Goal: Information Seeking & Learning: Learn about a topic

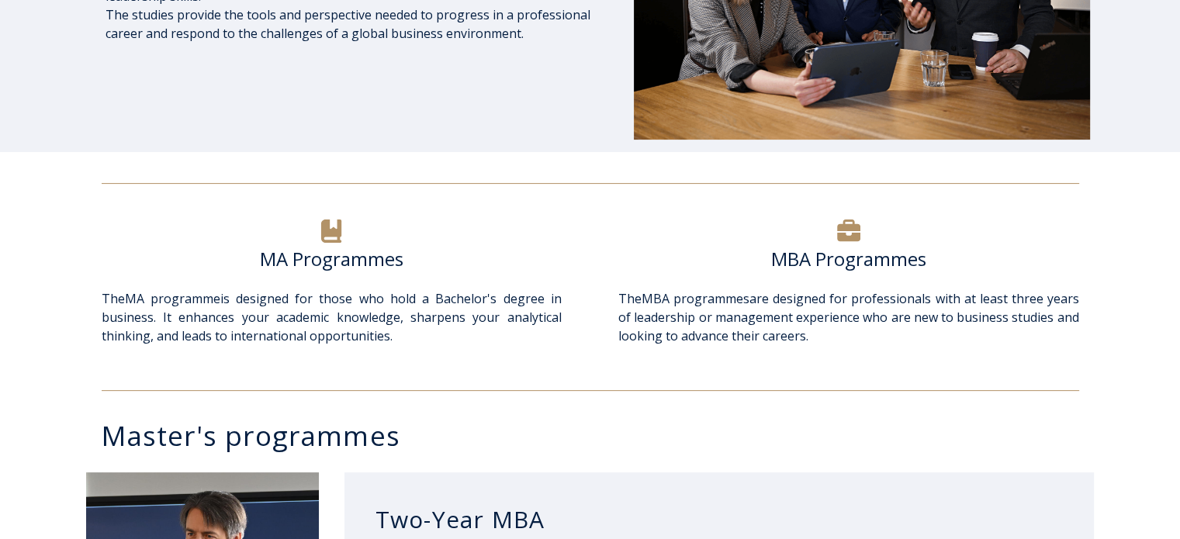
click at [319, 247] on h6 "MA Programmes" at bounding box center [332, 258] width 460 height 23
click at [338, 232] on icon at bounding box center [331, 231] width 20 height 23
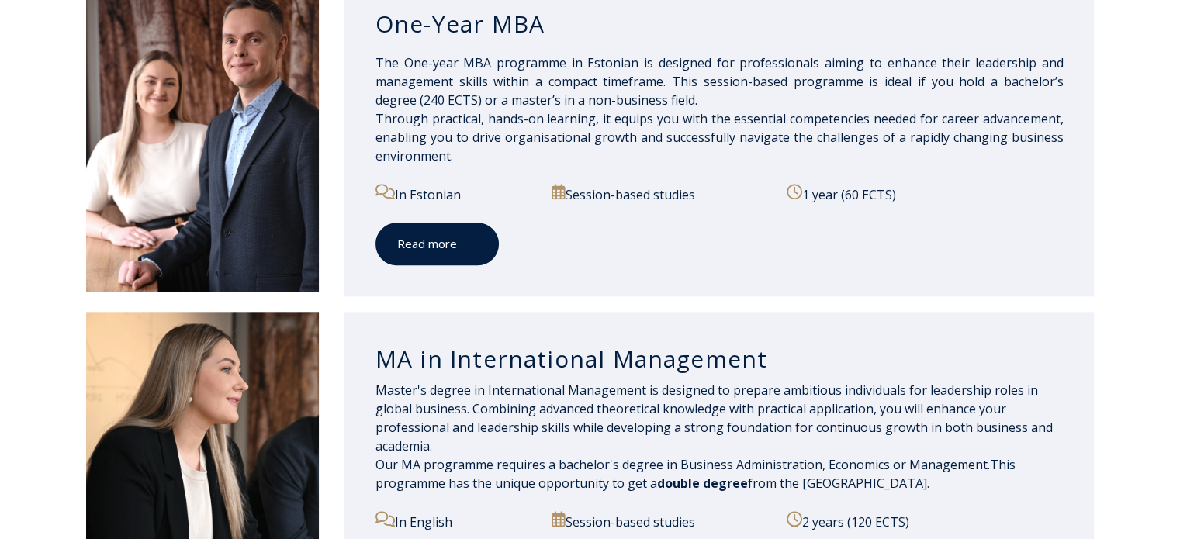
scroll to position [1551, 0]
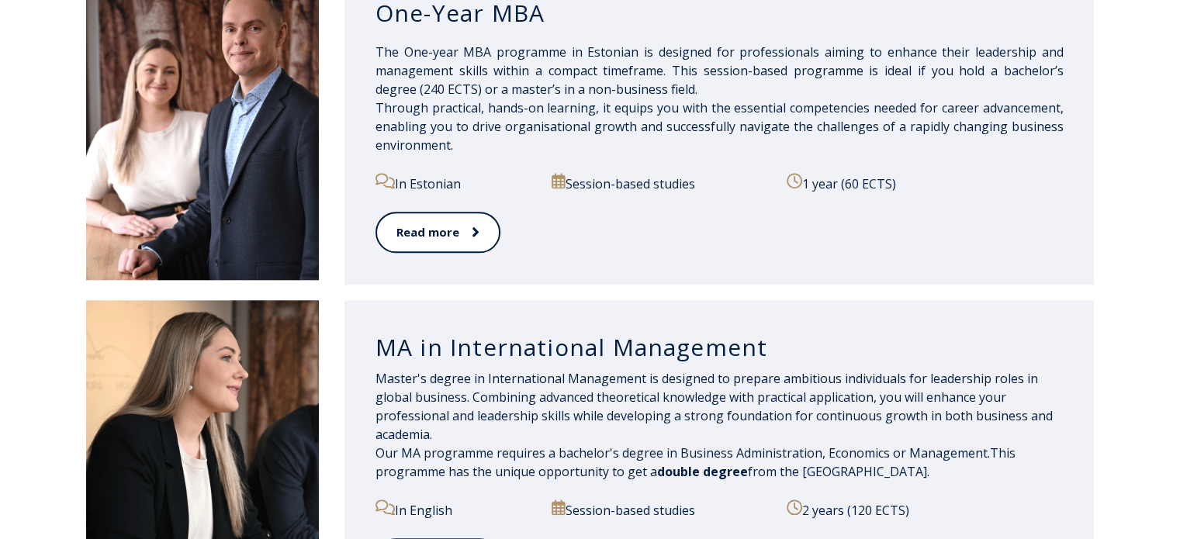
drag, startPoint x: 453, startPoint y: 227, endPoint x: 731, endPoint y: 235, distance: 277.8
click at [731, 235] on div "Read more" at bounding box center [719, 242] width 688 height 60
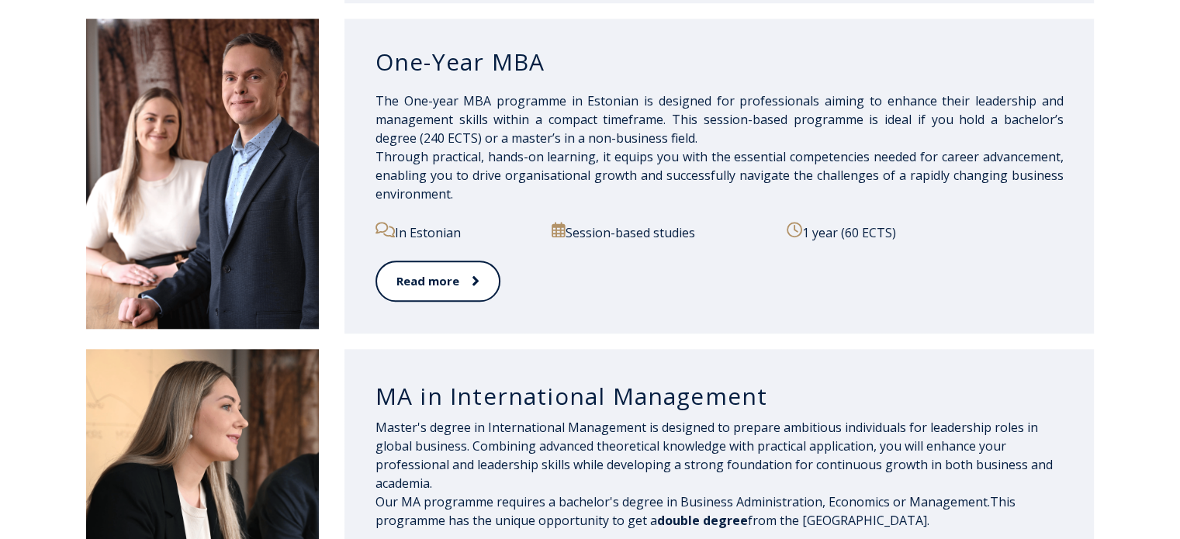
scroll to position [1784, 0]
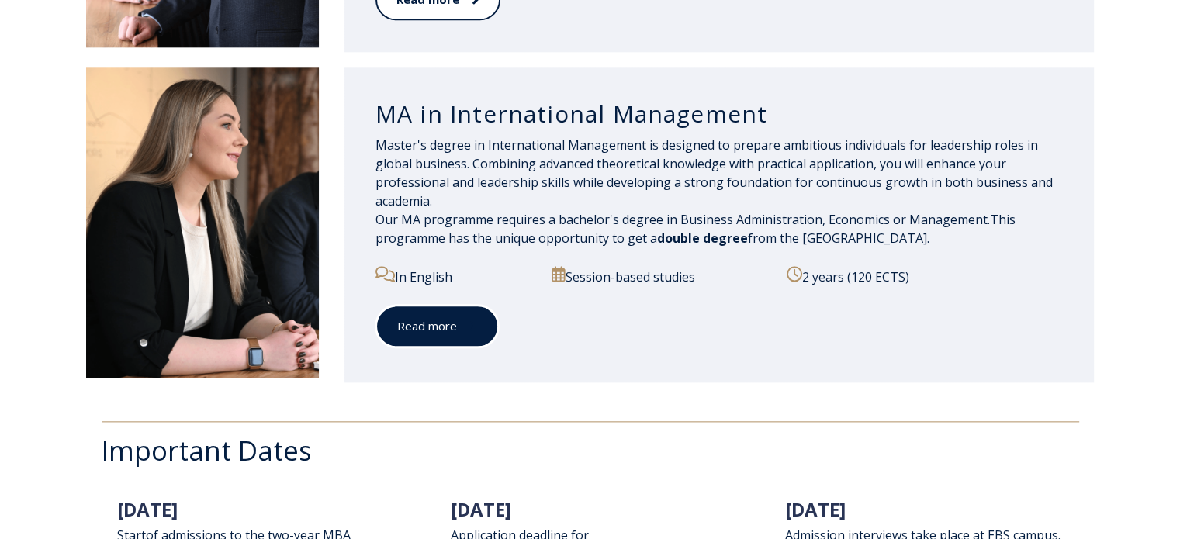
click at [450, 325] on link "Read more" at bounding box center [436, 326] width 123 height 43
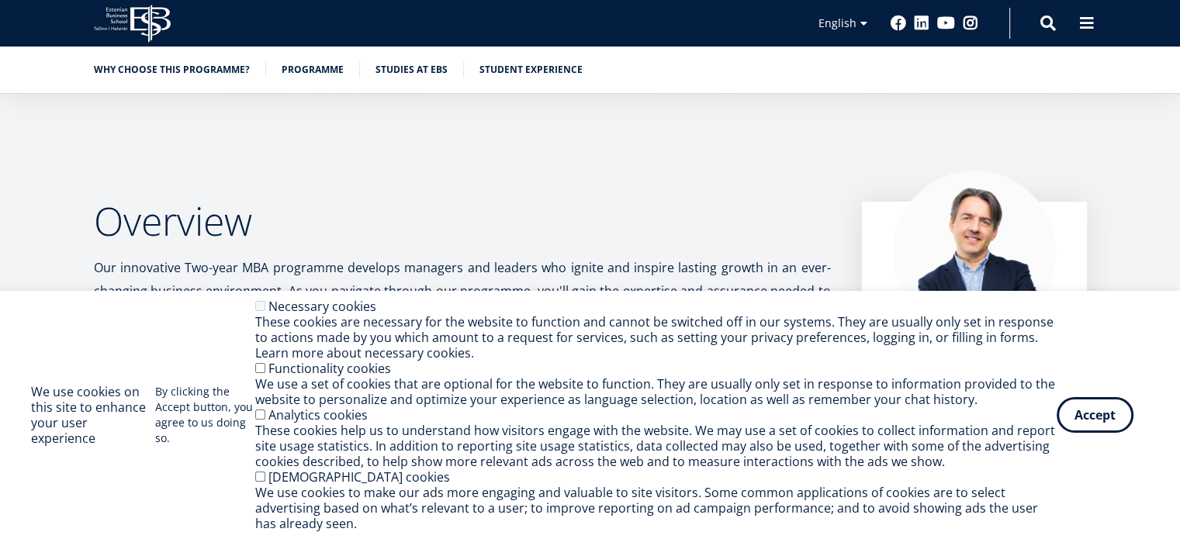
scroll to position [310, 0]
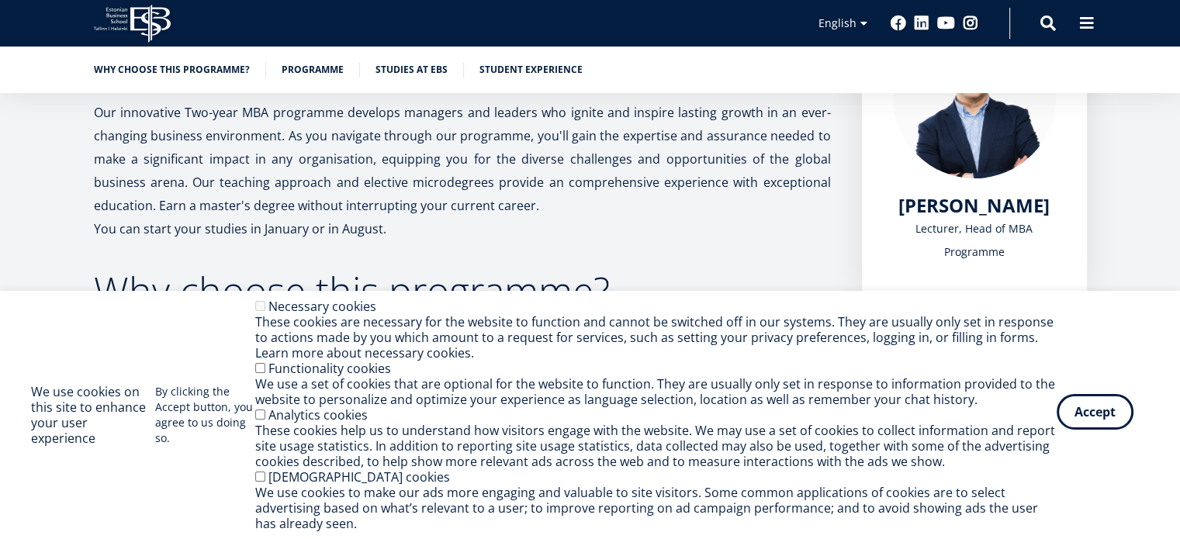
click at [1104, 415] on button "Accept" at bounding box center [1095, 412] width 77 height 36
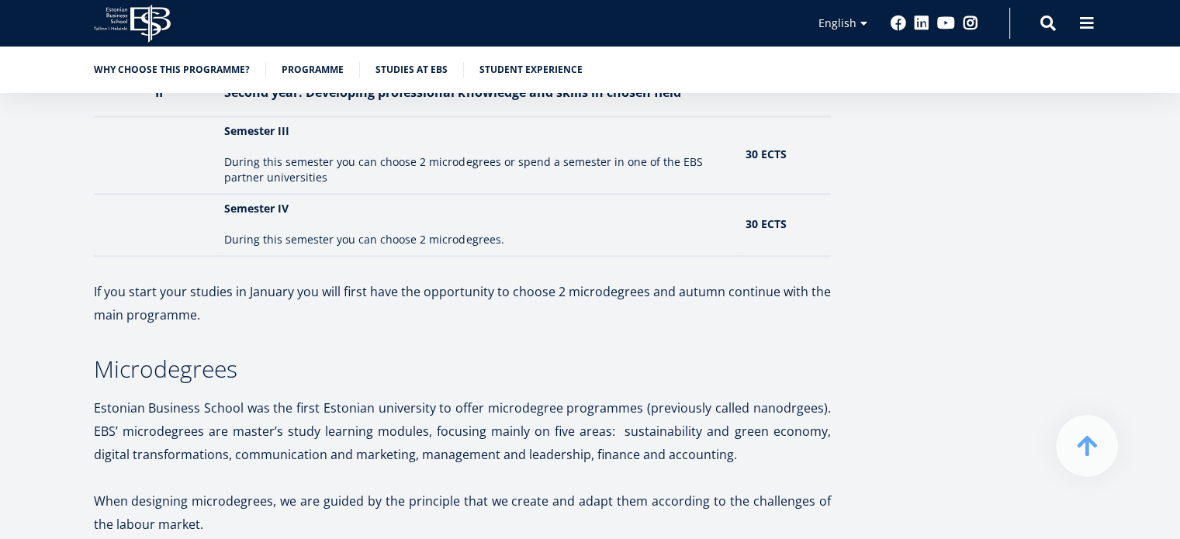
scroll to position [2094, 0]
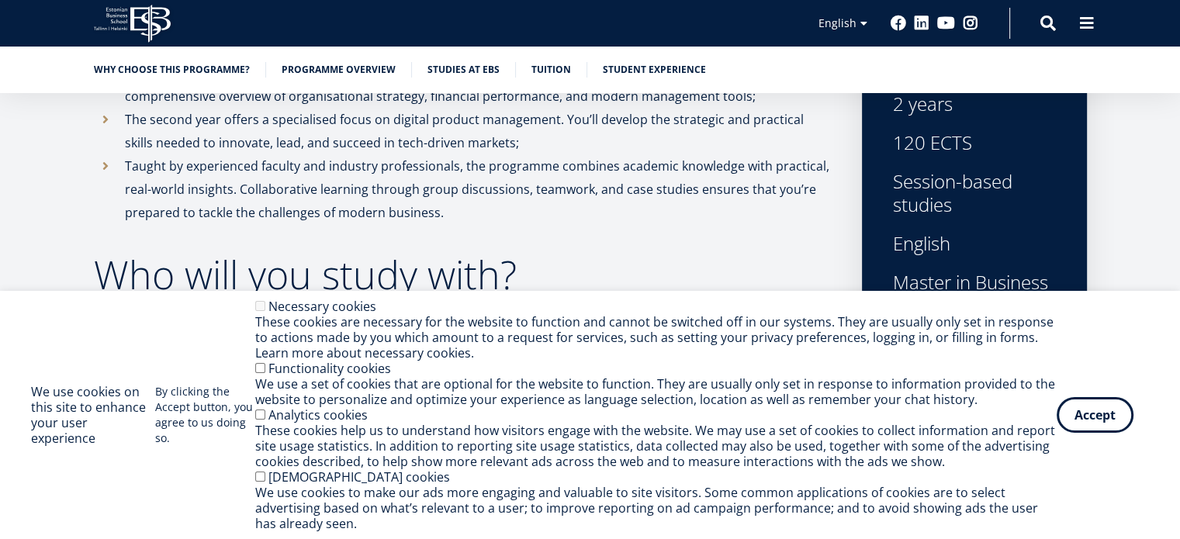
scroll to position [698, 0]
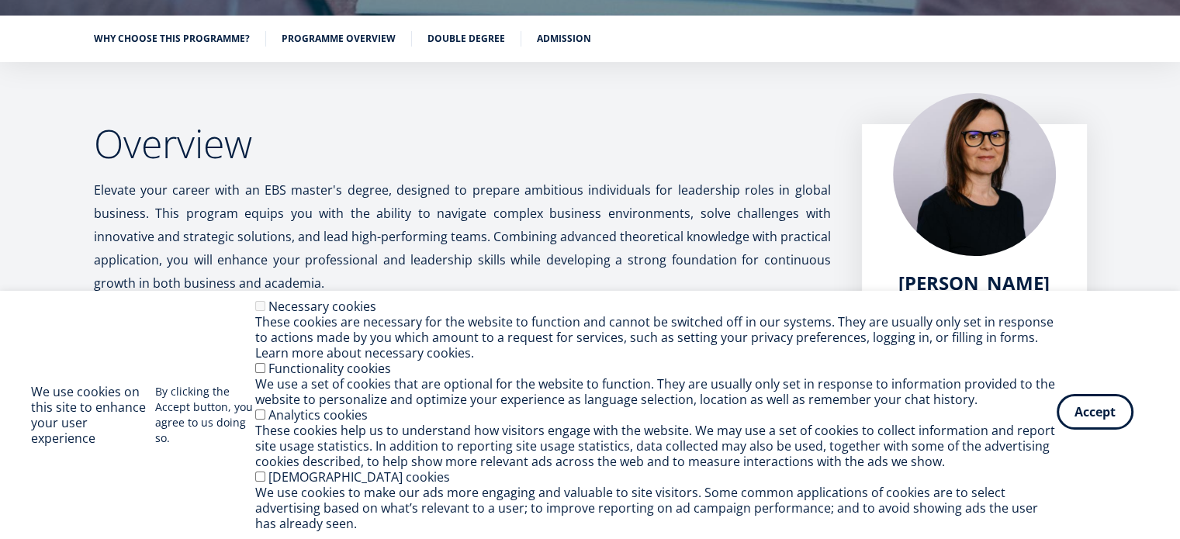
click at [1088, 429] on button "Accept" at bounding box center [1095, 412] width 77 height 36
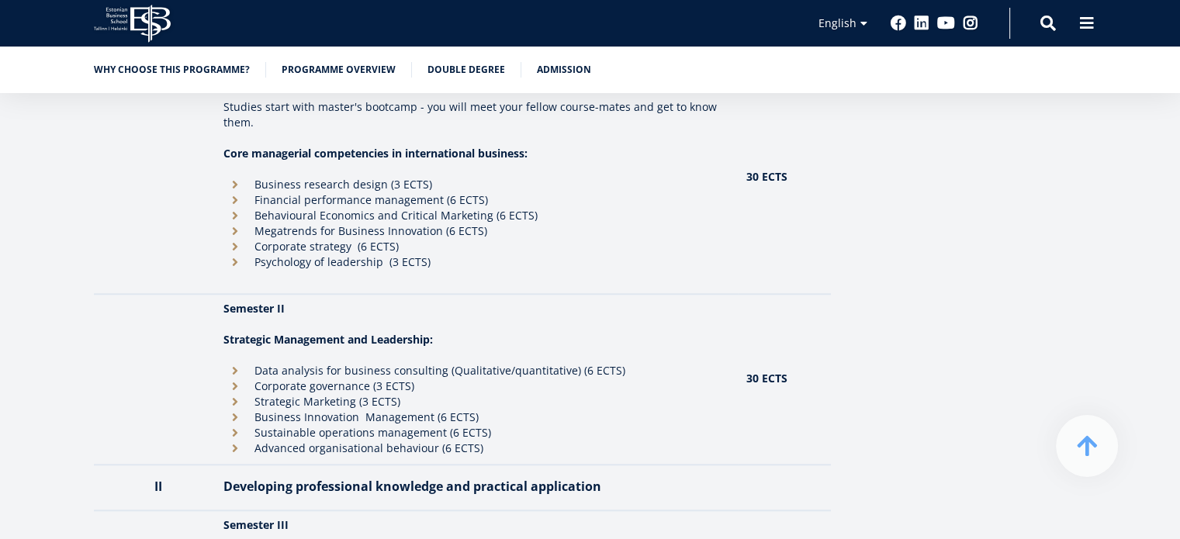
scroll to position [1724, 0]
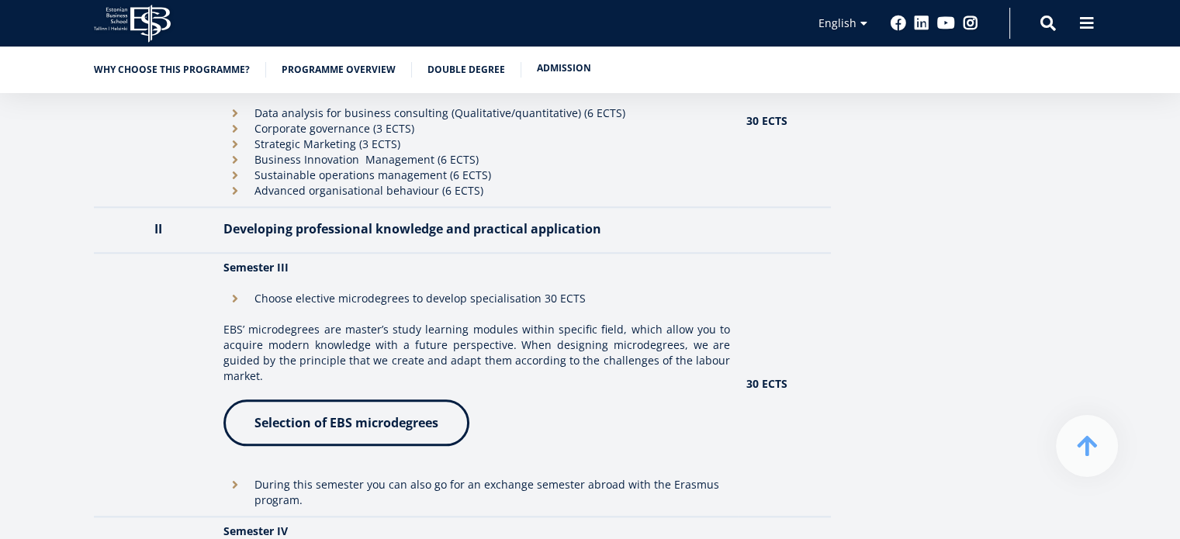
click at [556, 69] on link "Admission" at bounding box center [564, 69] width 54 height 16
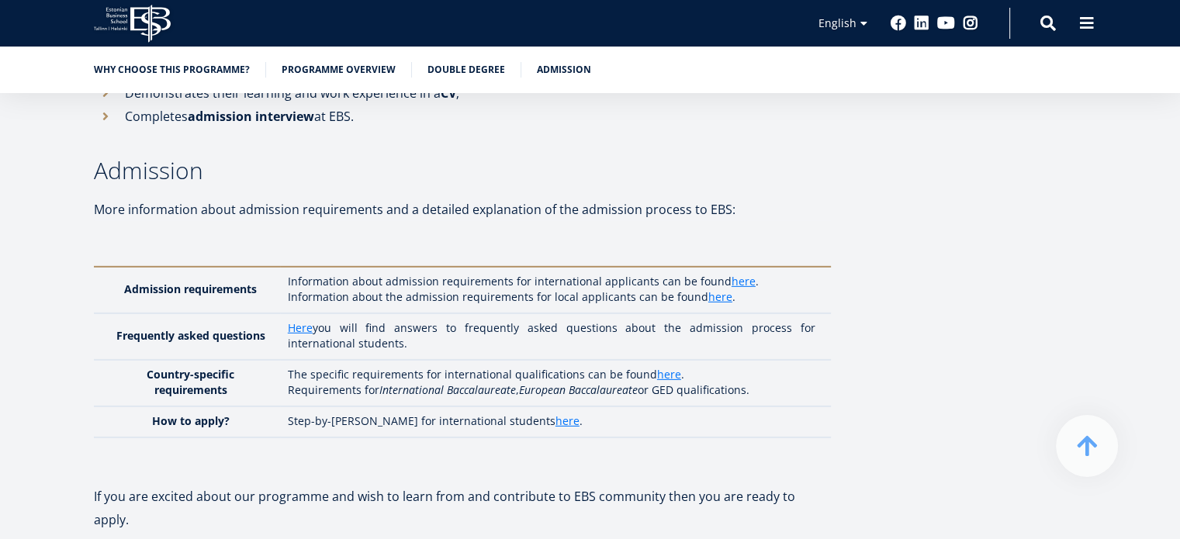
scroll to position [4692, 0]
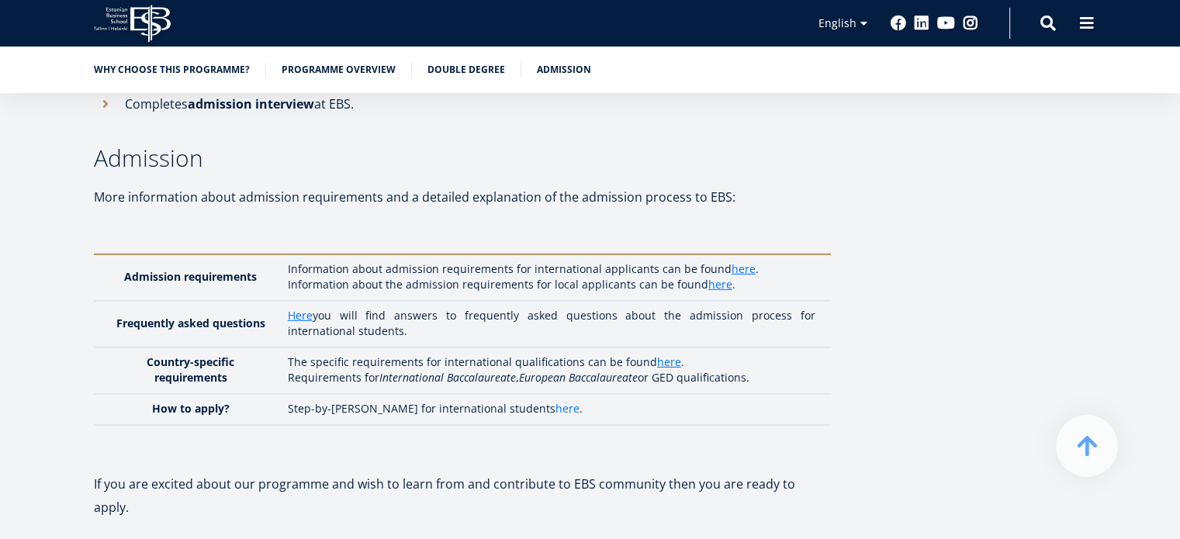
click at [555, 401] on link "here" at bounding box center [567, 409] width 24 height 16
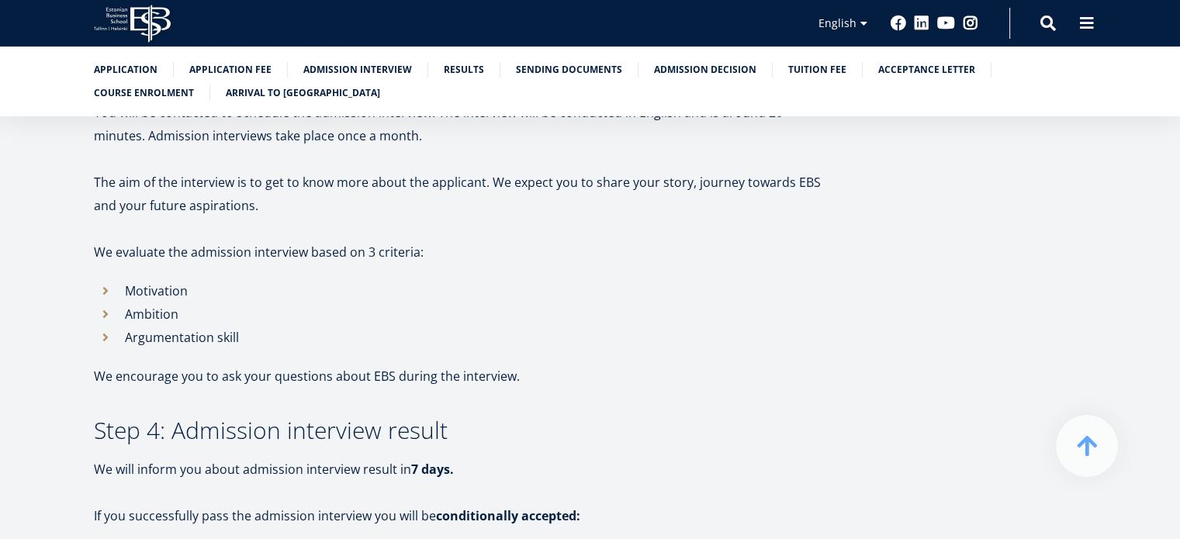
scroll to position [1862, 0]
